Goal: Communication & Community: Answer question/provide support

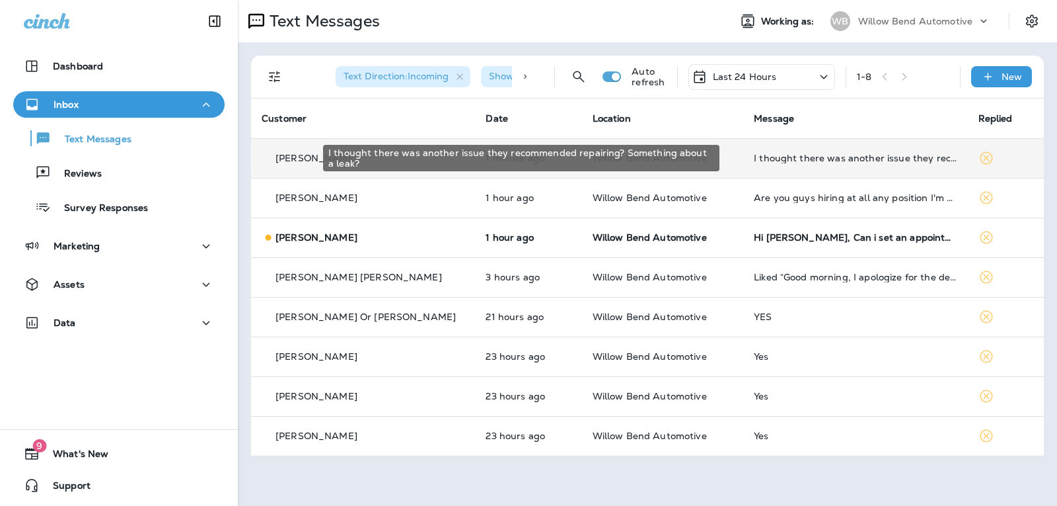
click at [788, 157] on div "I thought there was another issue they recommended repairing? Something about a…" at bounding box center [855, 158] width 203 height 11
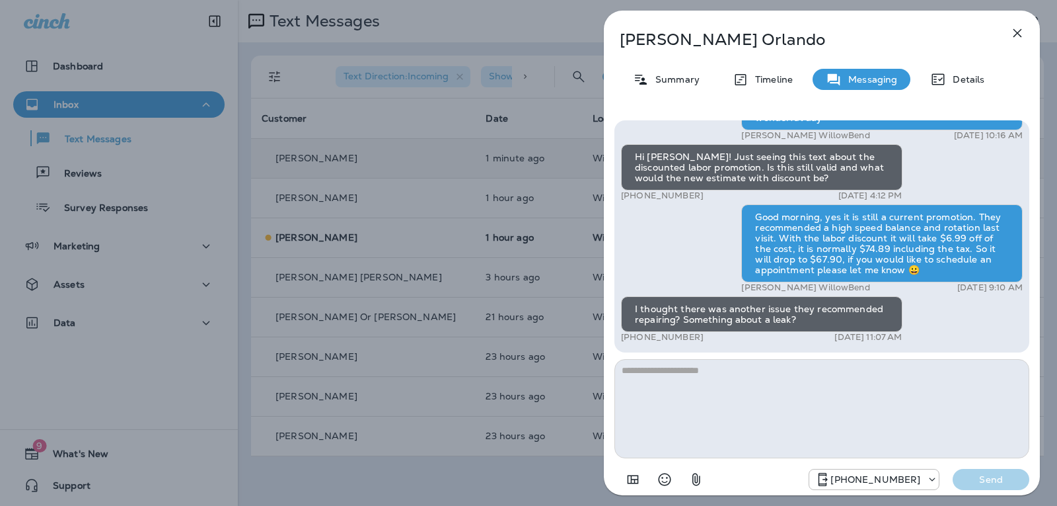
click at [708, 395] on textarea at bounding box center [822, 408] width 415 height 99
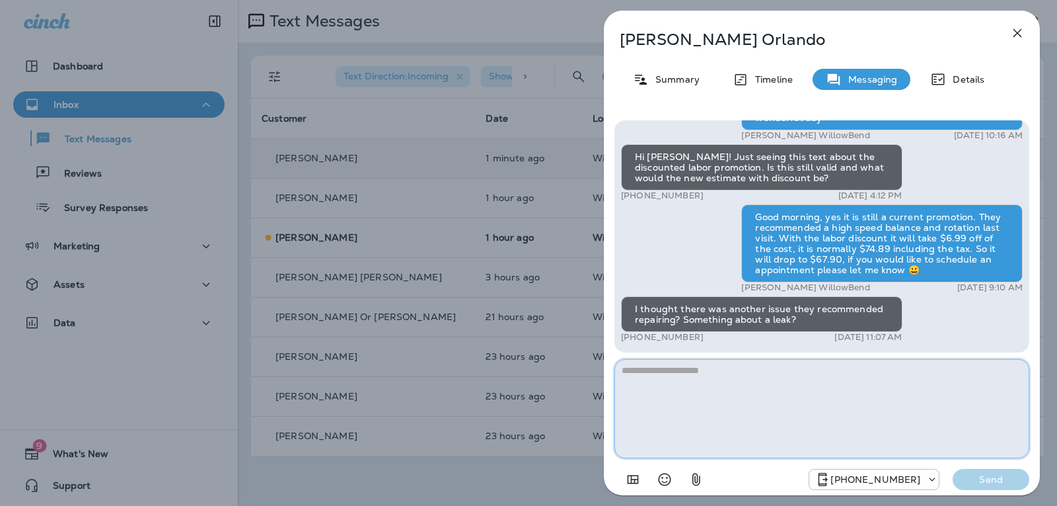
click at [676, 362] on textarea at bounding box center [822, 408] width 415 height 99
type textarea "*"
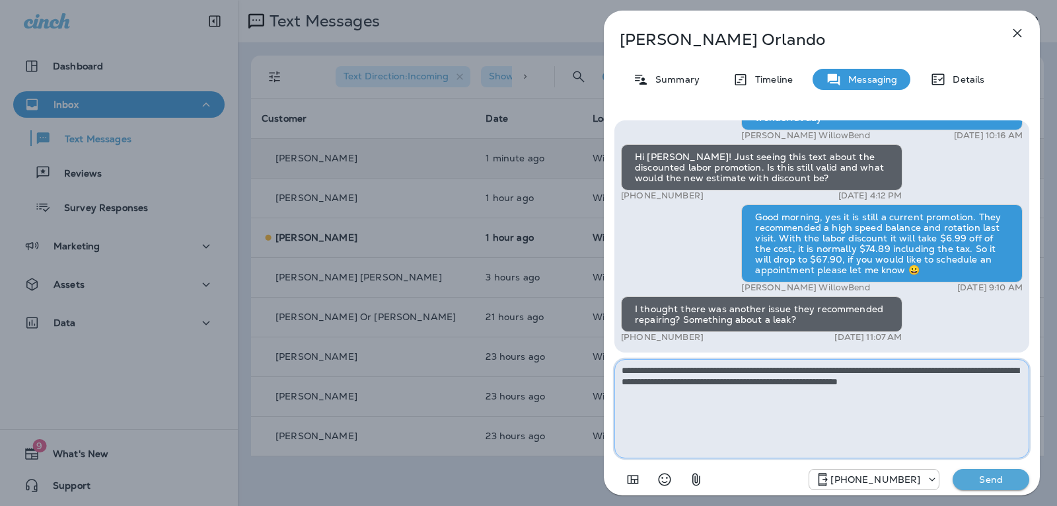
type textarea "**********"
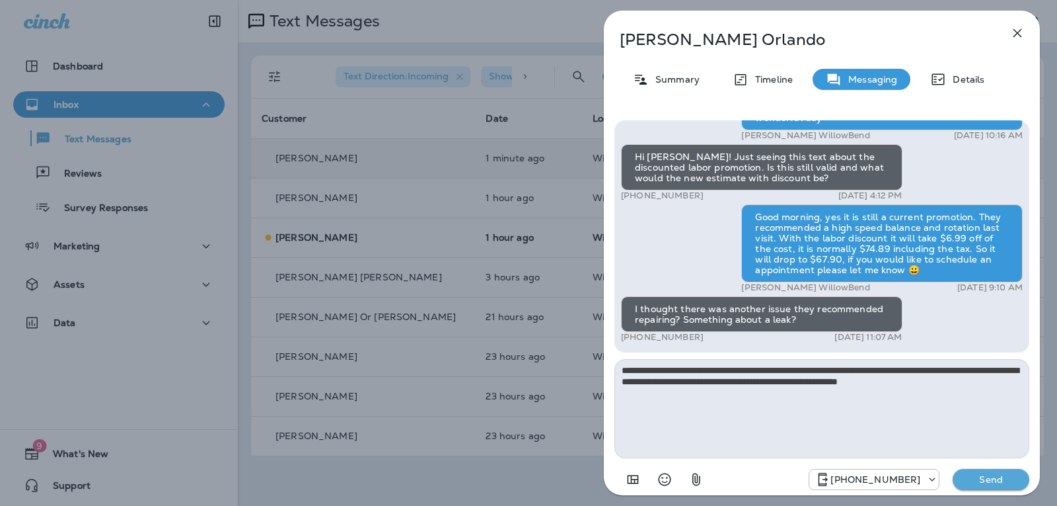
click at [991, 484] on p "Send" at bounding box center [992, 479] width 56 height 12
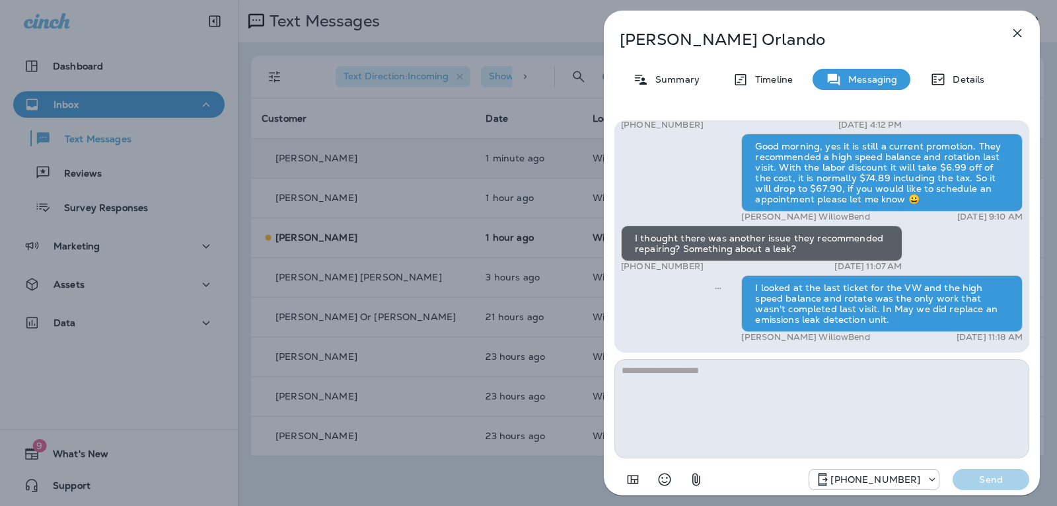
click at [1020, 32] on icon "button" at bounding box center [1018, 33] width 16 height 16
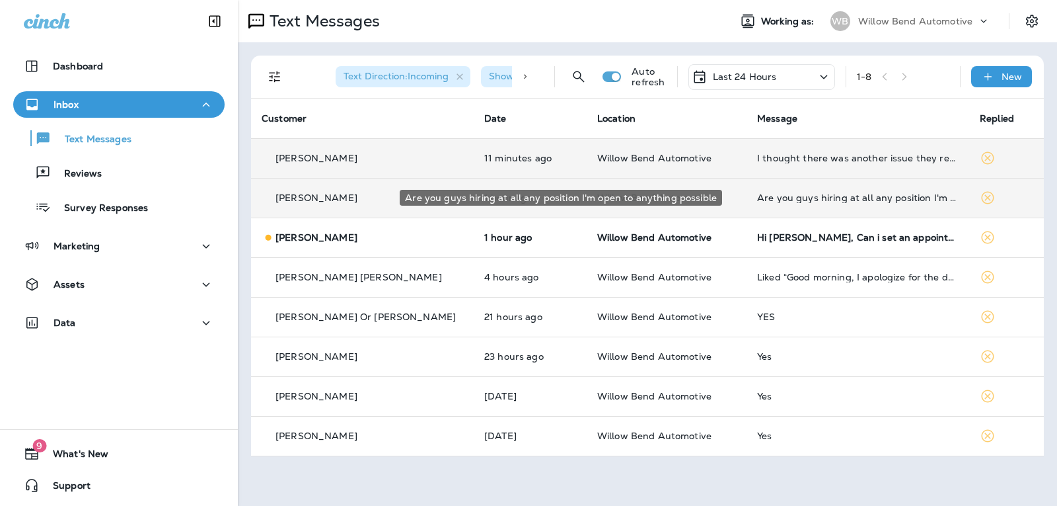
click at [788, 199] on div "Are you guys hiring at all any position I'm open to anything possible" at bounding box center [858, 197] width 202 height 11
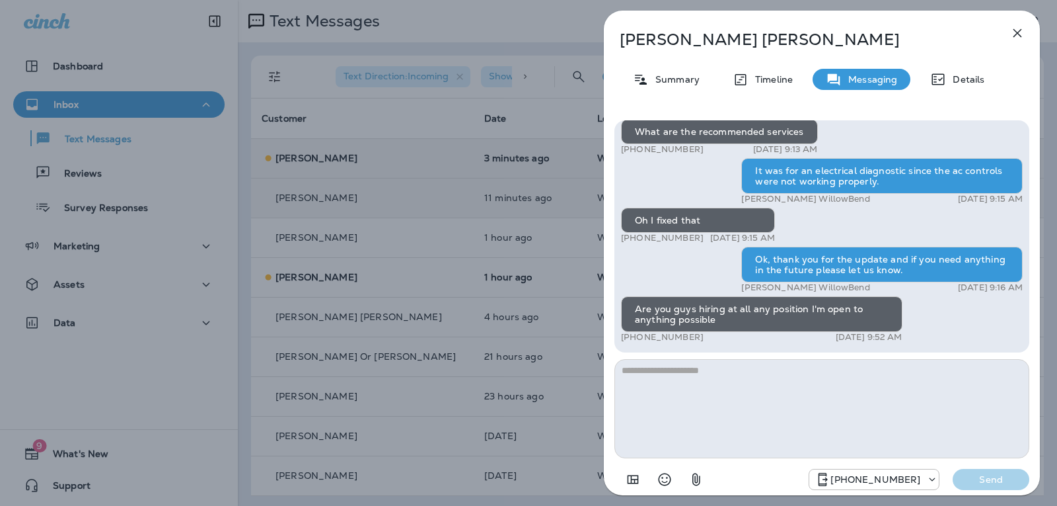
click at [684, 371] on textarea at bounding box center [822, 408] width 415 height 99
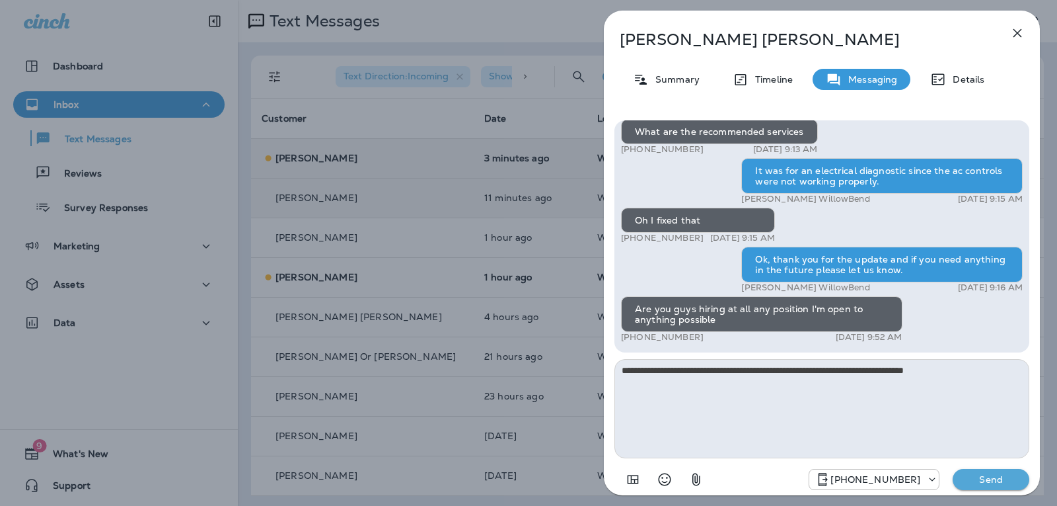
type textarea "**********"
click at [1009, 474] on p "Send" at bounding box center [992, 479] width 56 height 12
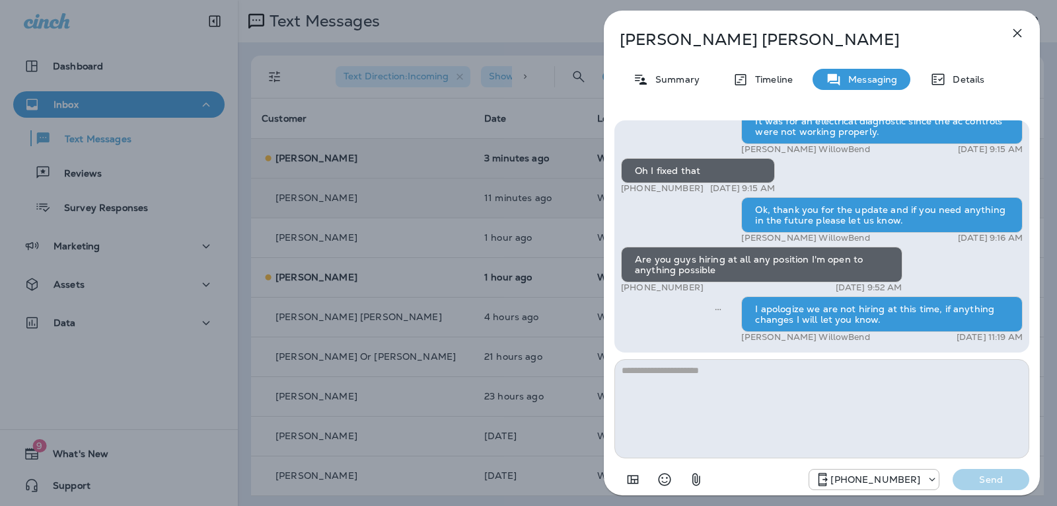
click at [1024, 30] on icon "button" at bounding box center [1018, 33] width 16 height 16
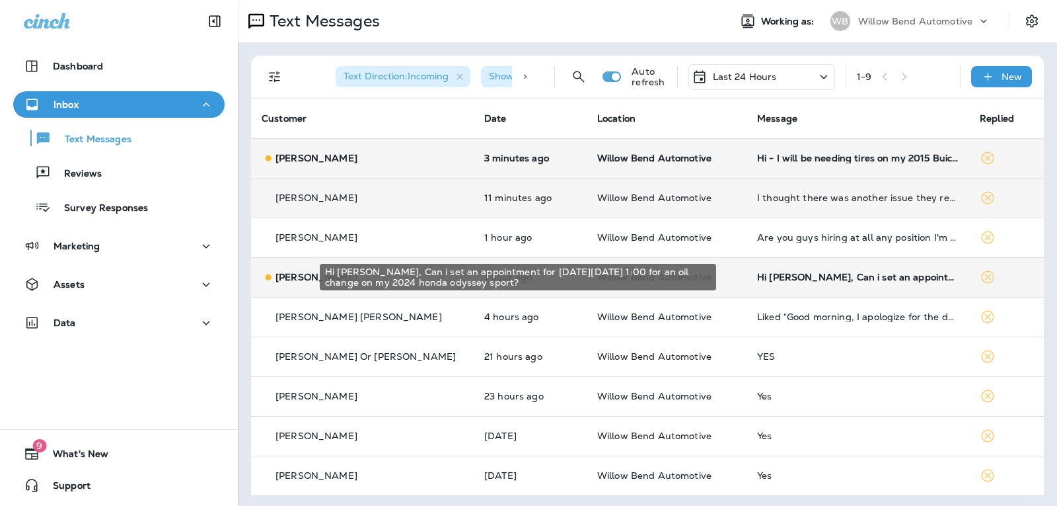
click at [815, 278] on div "Hi [PERSON_NAME], Can i set an appointment for [DATE][DATE] 1:00 for an oil cha…" at bounding box center [858, 277] width 202 height 11
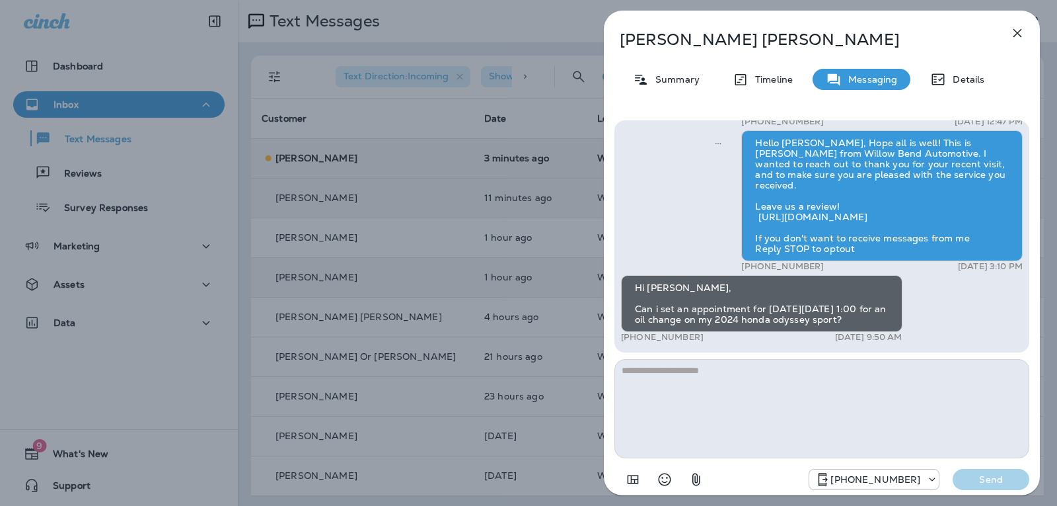
click at [676, 377] on textarea at bounding box center [822, 408] width 415 height 99
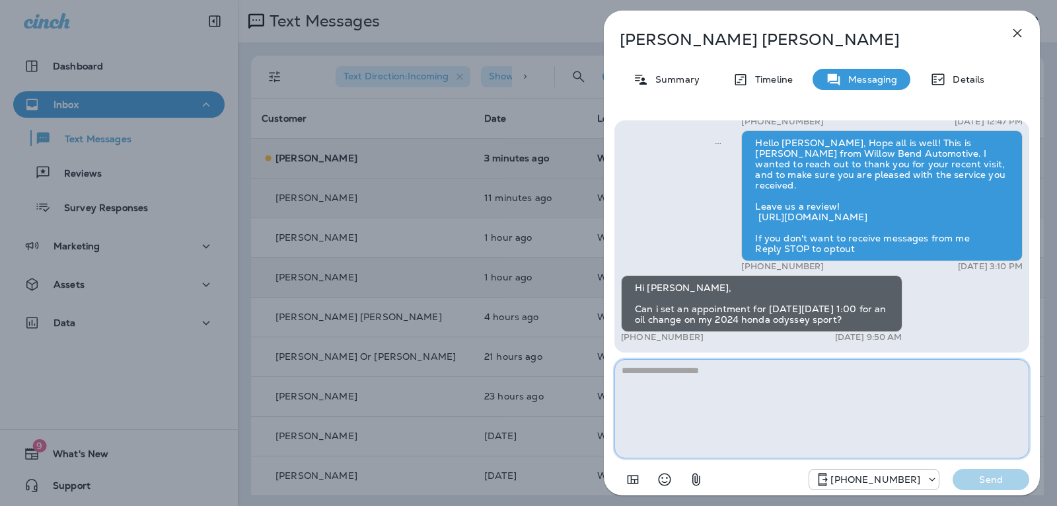
click at [705, 380] on textarea at bounding box center [822, 408] width 415 height 99
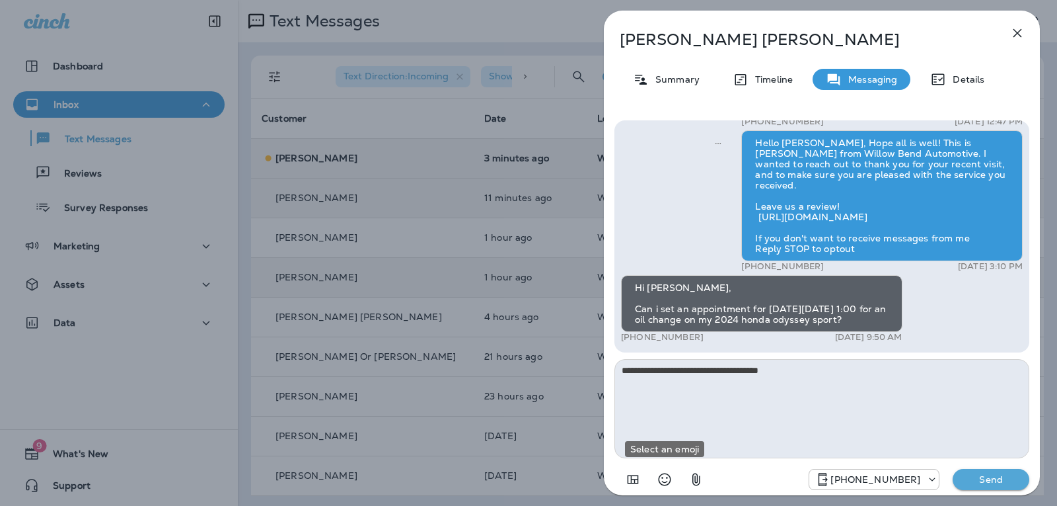
click at [669, 474] on icon "Select an emoji" at bounding box center [665, 479] width 16 height 16
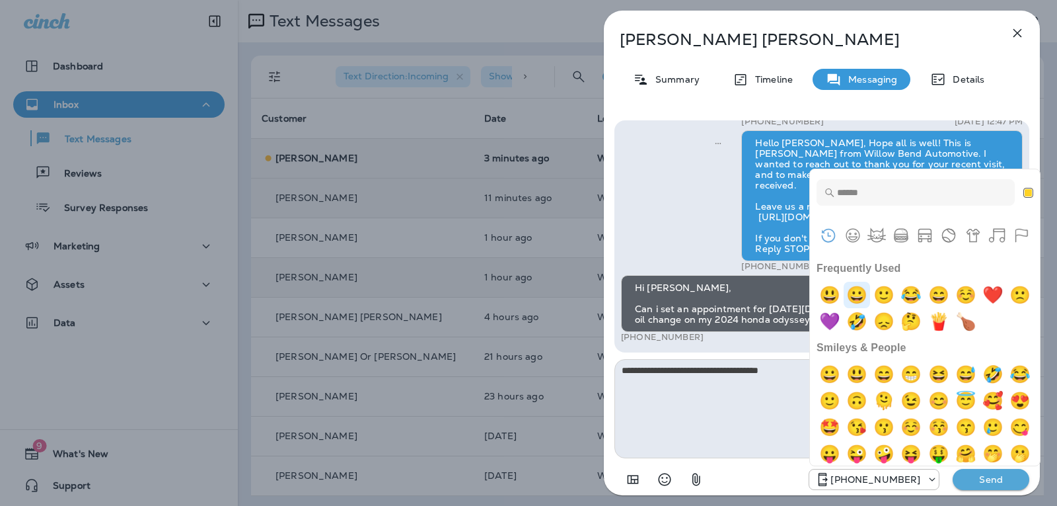
click at [863, 289] on img "grinning" at bounding box center [857, 295] width 26 height 26
type textarea "**********"
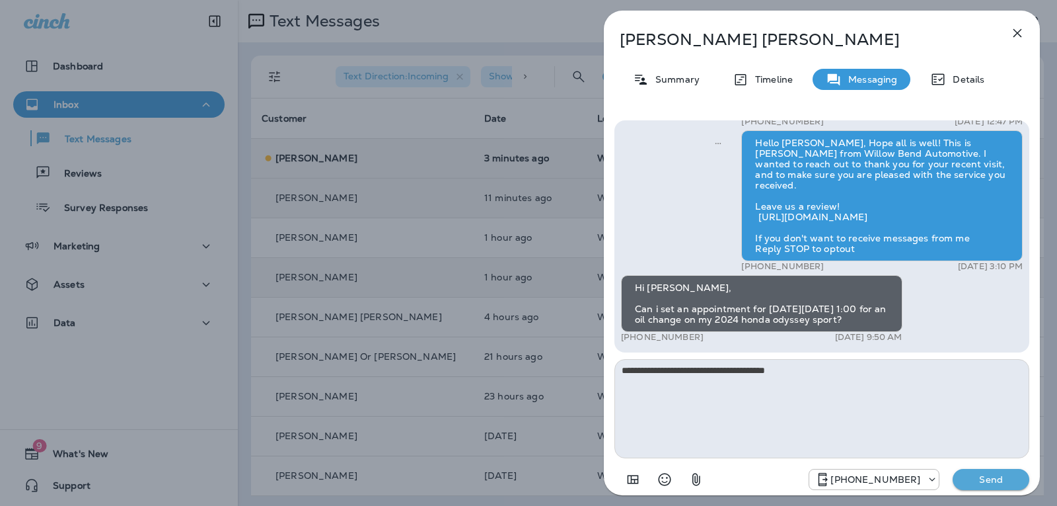
click at [977, 477] on p "Send" at bounding box center [992, 479] width 56 height 12
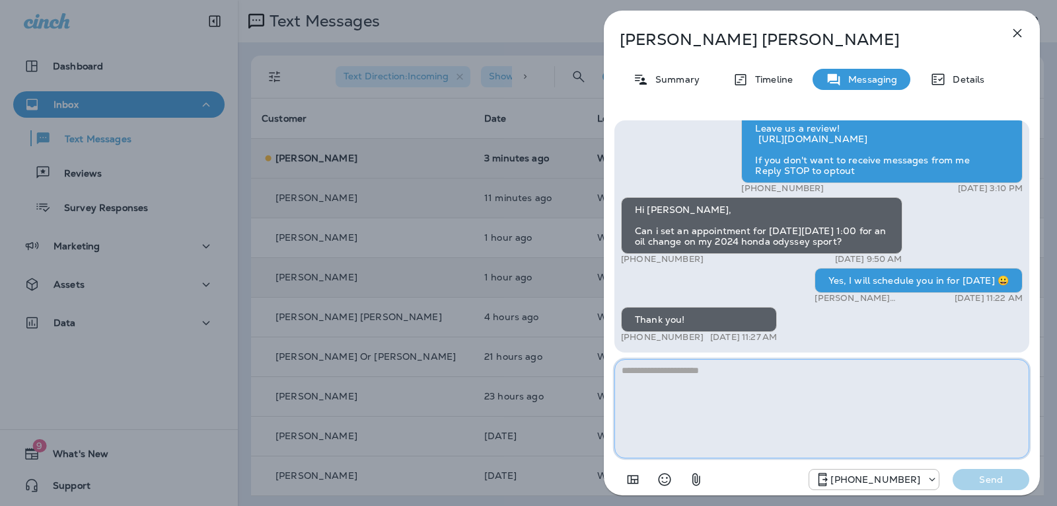
click at [686, 384] on textarea at bounding box center [822, 408] width 415 height 99
type textarea "*"
type textarea "**********"
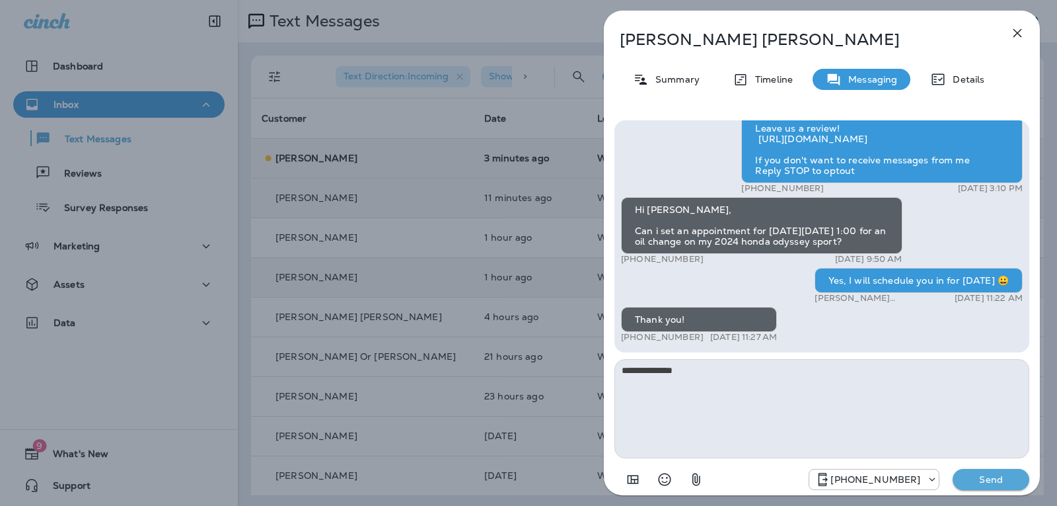
click at [981, 468] on div "[PHONE_NUMBER] Send" at bounding box center [822, 475] width 415 height 34
click at [983, 474] on p "Send" at bounding box center [992, 479] width 56 height 12
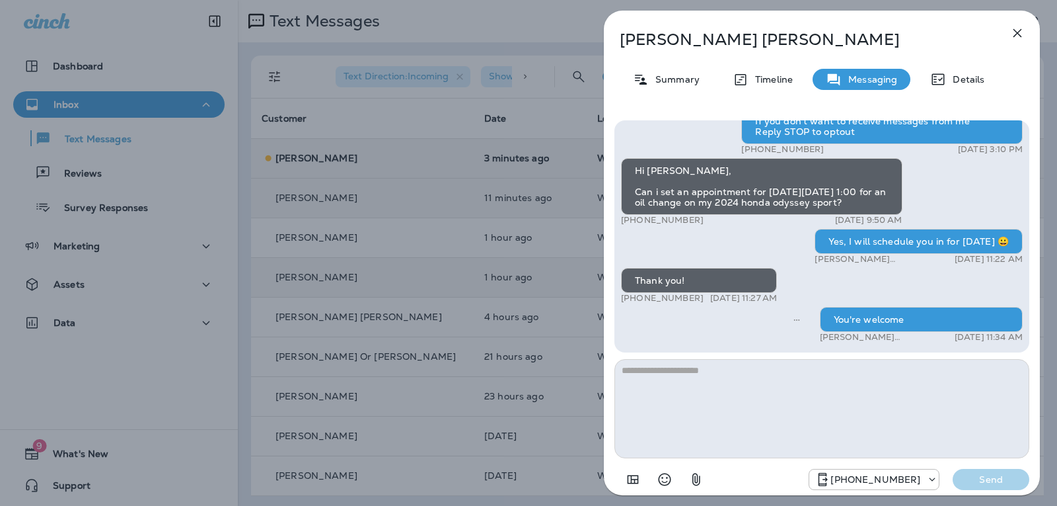
click at [1021, 30] on icon "button" at bounding box center [1018, 33] width 9 height 9
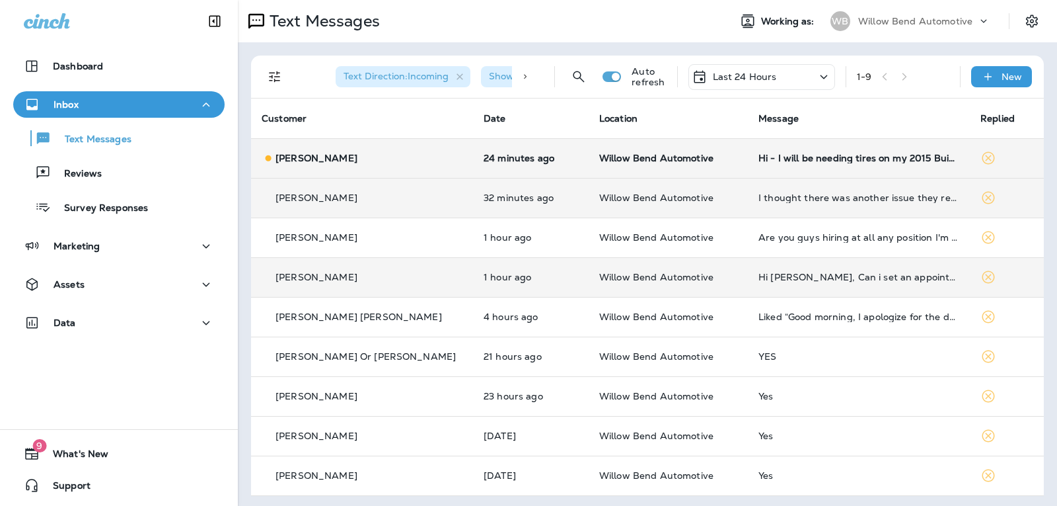
click at [885, 145] on td "Hi - I will be needing tires on my 2015 Buick Lacrosse soon. Can you quote me 4…" at bounding box center [859, 158] width 222 height 40
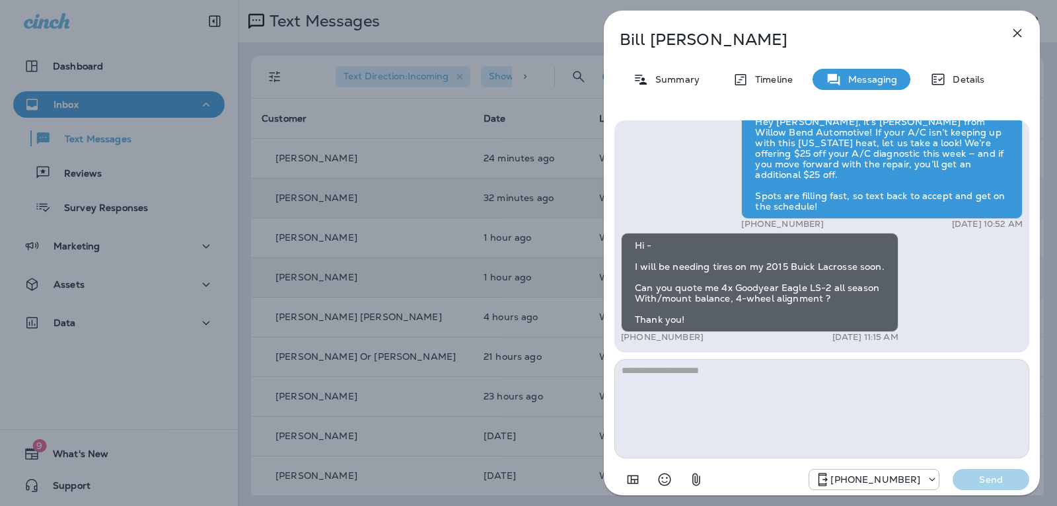
click at [699, 366] on textarea at bounding box center [822, 408] width 415 height 99
click at [667, 368] on textarea at bounding box center [822, 408] width 415 height 99
click at [790, 351] on div "Hello [PERSON_NAME], This is Willow Bend Automotive with a friendly reminder fo…" at bounding box center [822, 236] width 415 height 232
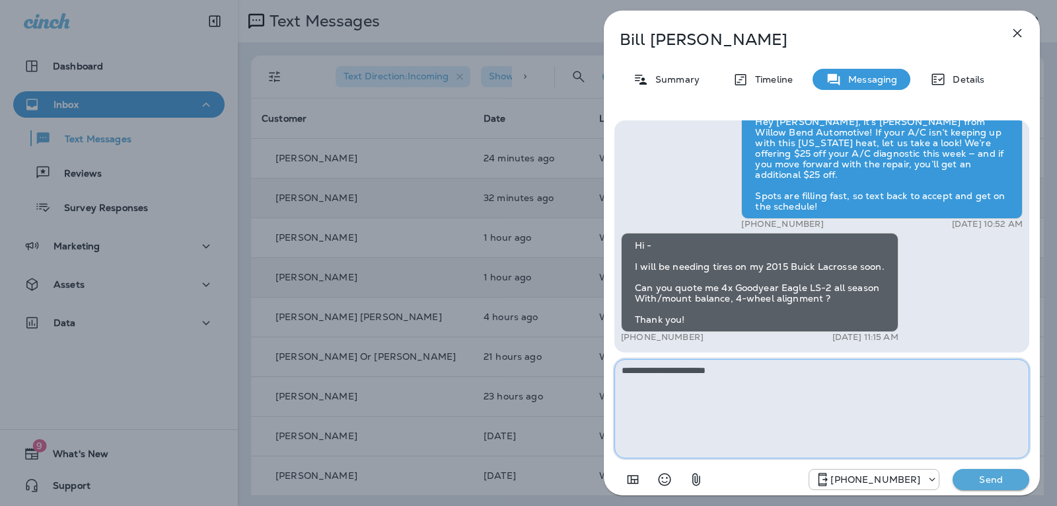
click at [792, 372] on textarea "**********" at bounding box center [822, 408] width 415 height 99
click at [734, 375] on textarea "**********" at bounding box center [822, 408] width 415 height 99
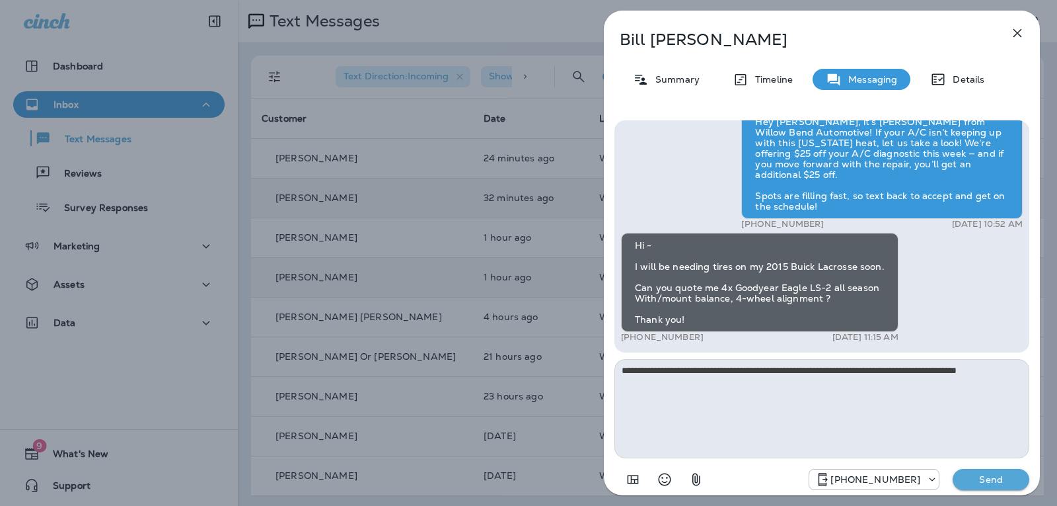
click at [670, 479] on icon "Select an emoji" at bounding box center [665, 479] width 13 height 13
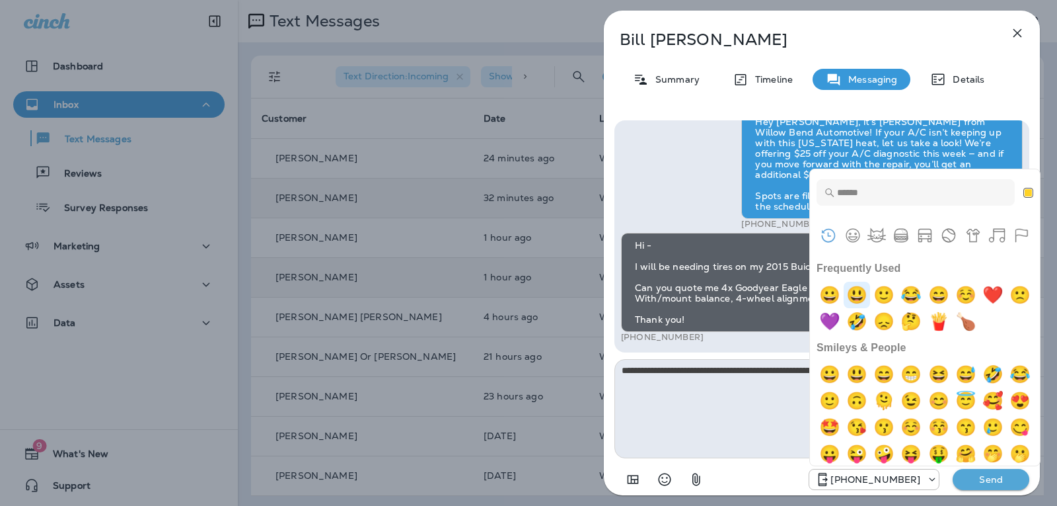
click at [866, 297] on img "smiley" at bounding box center [857, 295] width 26 height 26
type textarea "**********"
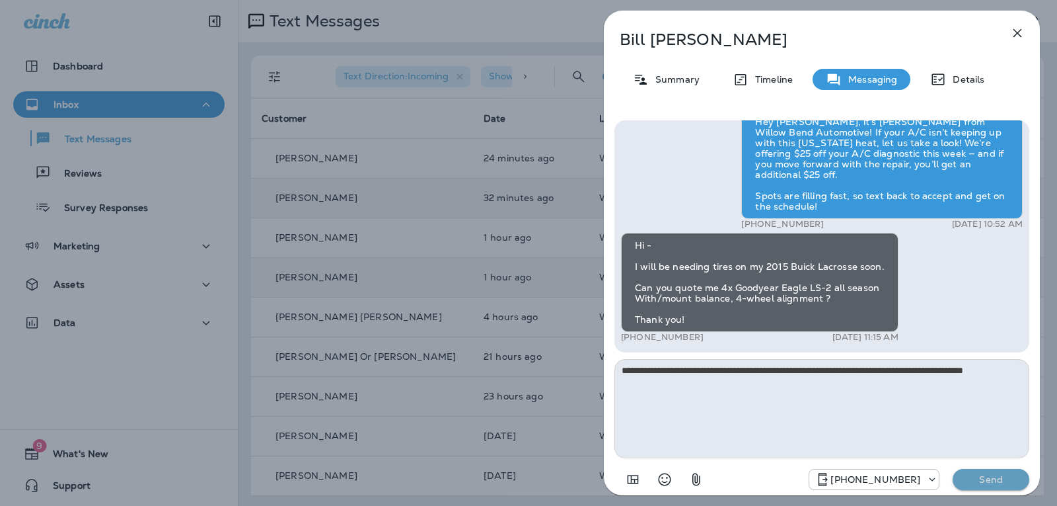
click at [958, 476] on button "Send" at bounding box center [991, 479] width 77 height 21
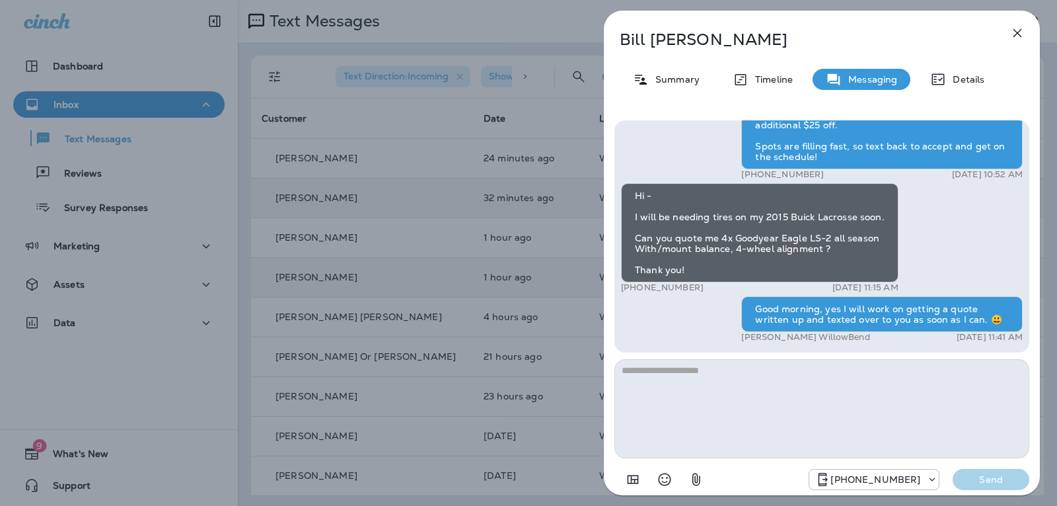
click at [1022, 30] on icon "button" at bounding box center [1018, 33] width 16 height 16
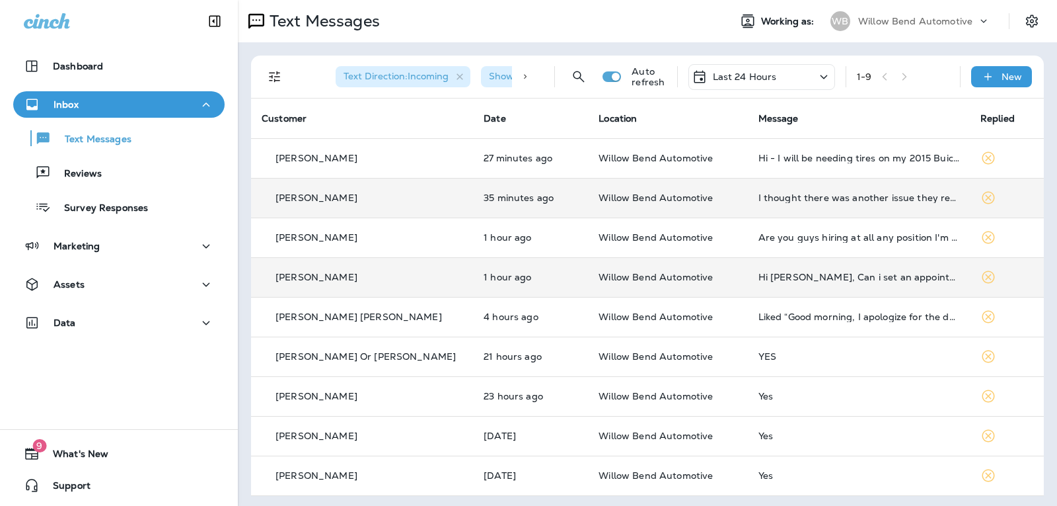
click at [712, 70] on div "Last 24 Hours" at bounding box center [734, 77] width 85 height 16
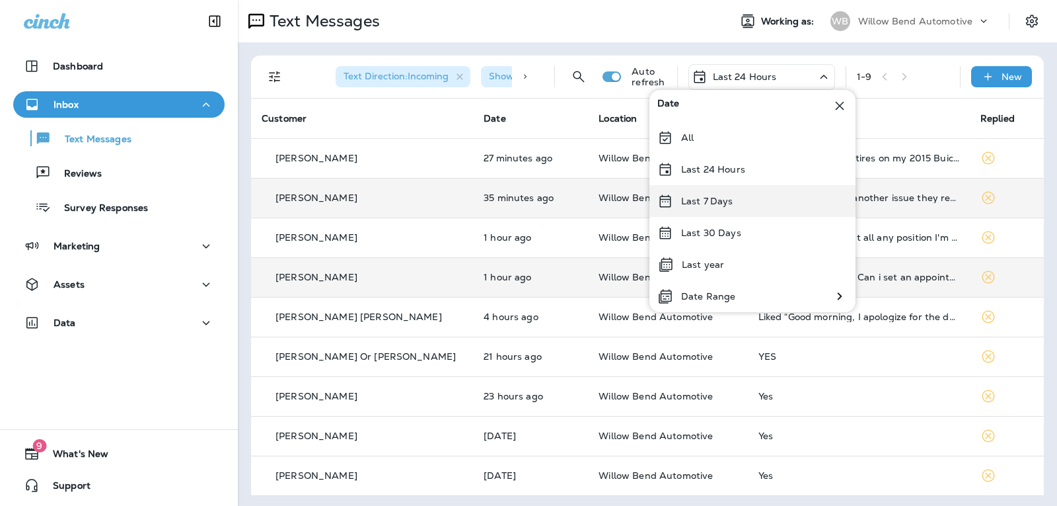
click at [721, 199] on p "Last 7 Days" at bounding box center [707, 201] width 52 height 11
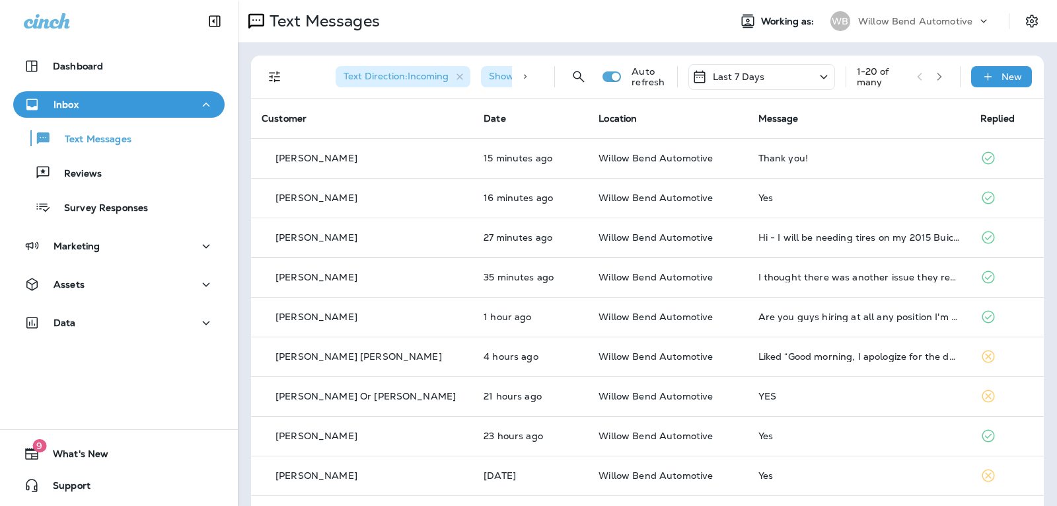
click at [762, 73] on div "Last 7 Days" at bounding box center [762, 77] width 147 height 26
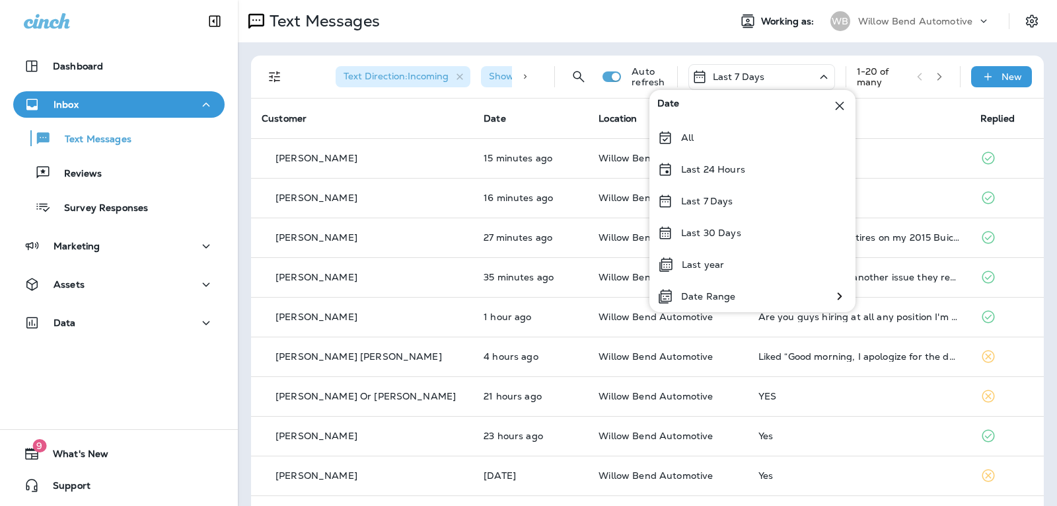
click at [762, 73] on div "Last 7 Days" at bounding box center [762, 77] width 147 height 26
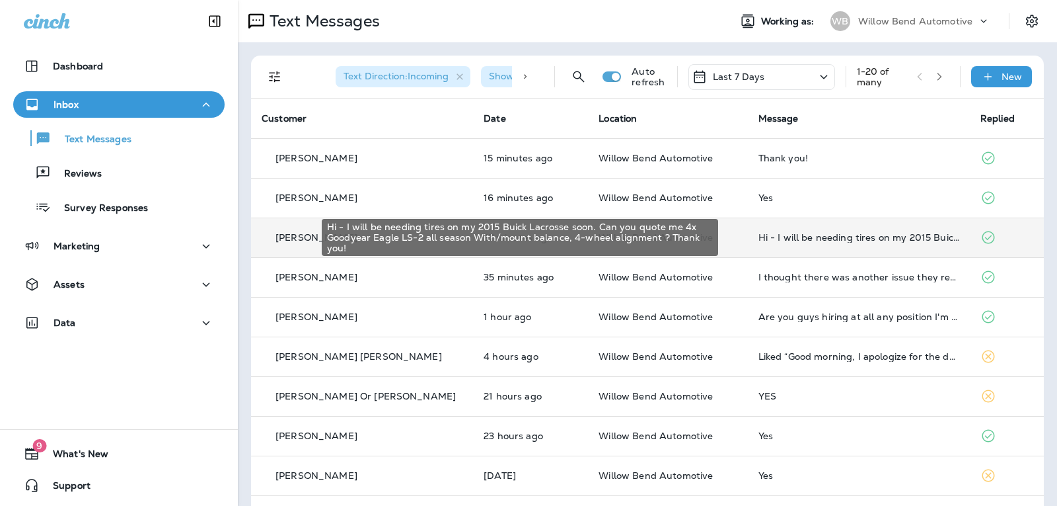
click at [767, 239] on div "Hi - I will be needing tires on my 2015 Buick Lacrosse soon. Can you quote me 4…" at bounding box center [859, 237] width 201 height 11
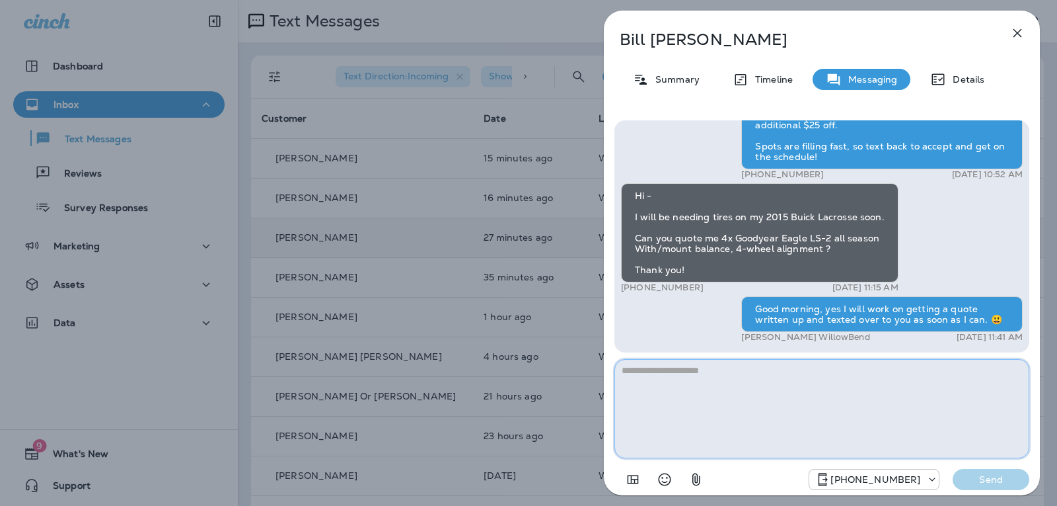
click at [693, 365] on textarea at bounding box center [822, 408] width 415 height 99
type textarea "*"
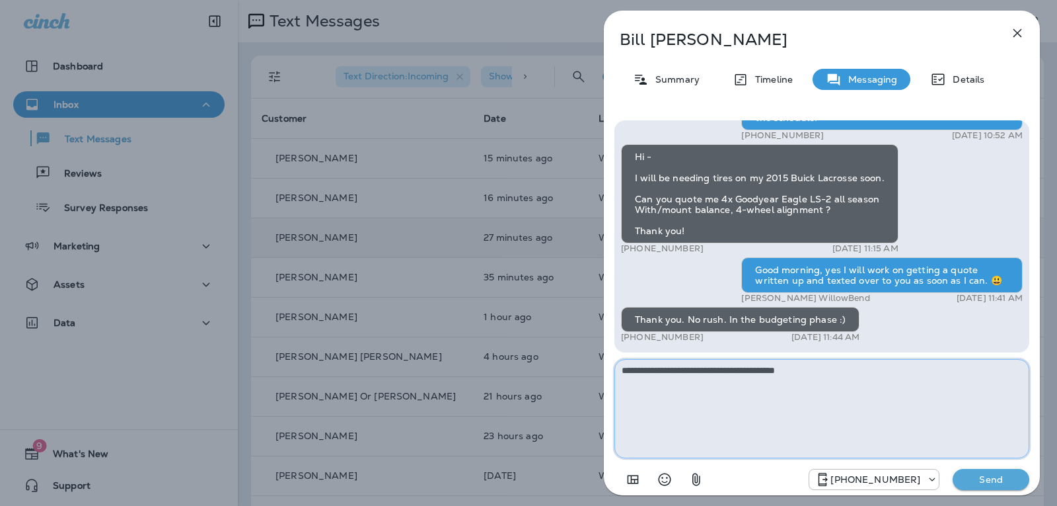
type textarea "**********"
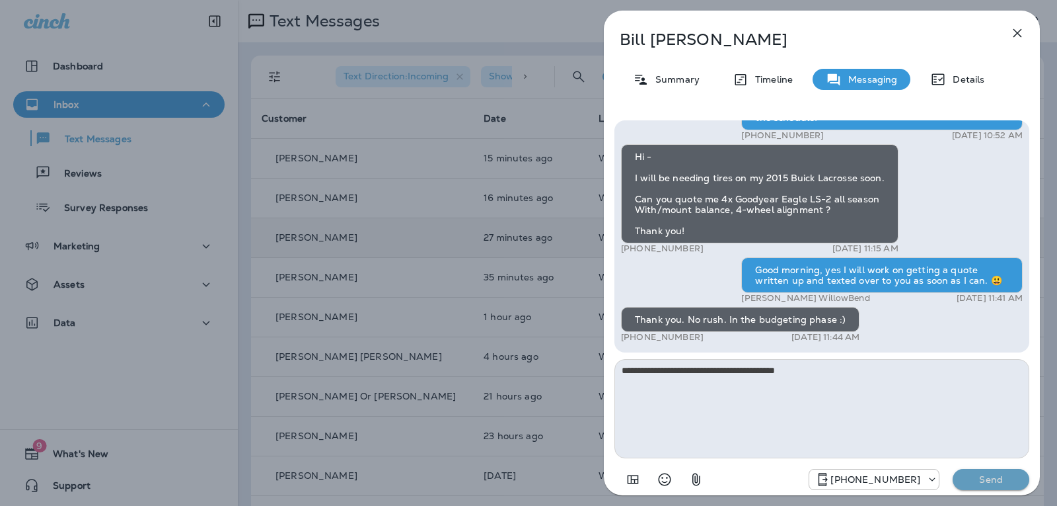
click at [964, 474] on button "Send" at bounding box center [991, 479] width 77 height 21
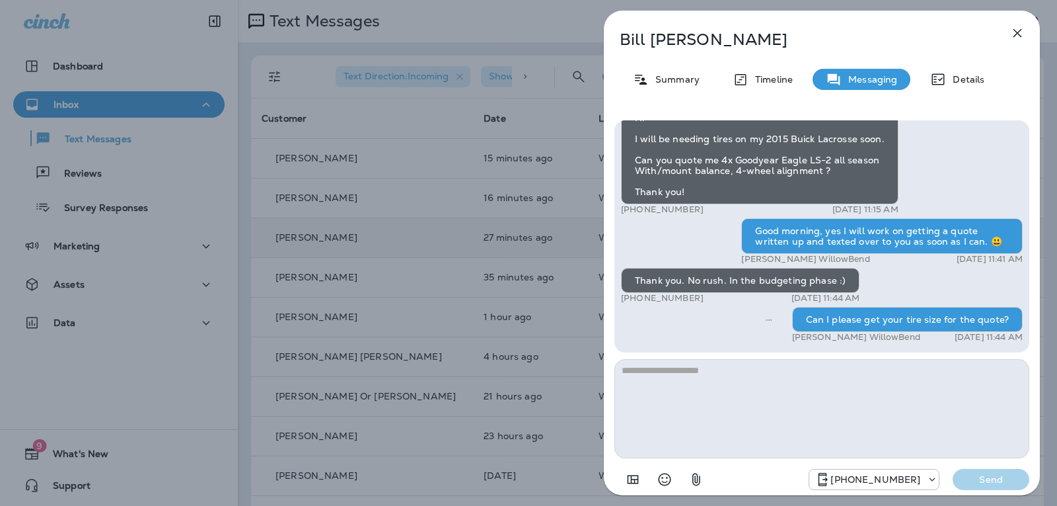
click at [1014, 37] on icon "button" at bounding box center [1018, 33] width 9 height 9
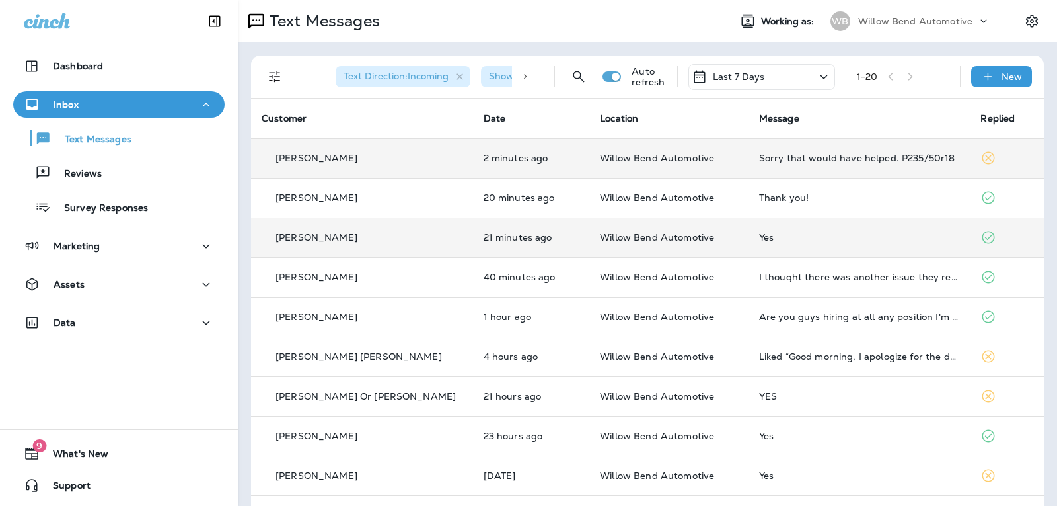
click at [815, 156] on div "Sorry that would have helped. P235/50r18" at bounding box center [859, 158] width 201 height 11
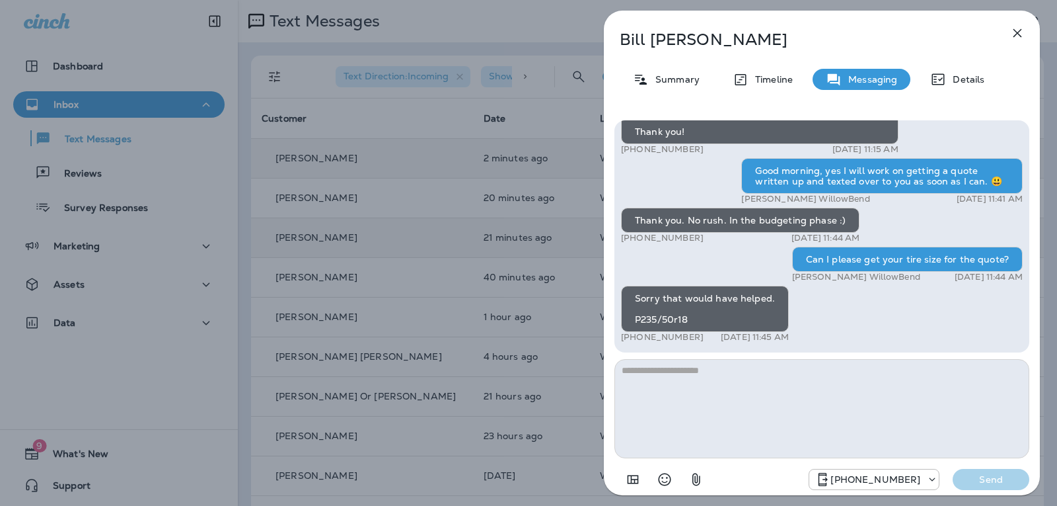
click at [718, 383] on textarea at bounding box center [822, 408] width 415 height 99
type textarea "**********"
click at [986, 478] on p "Send" at bounding box center [992, 479] width 56 height 12
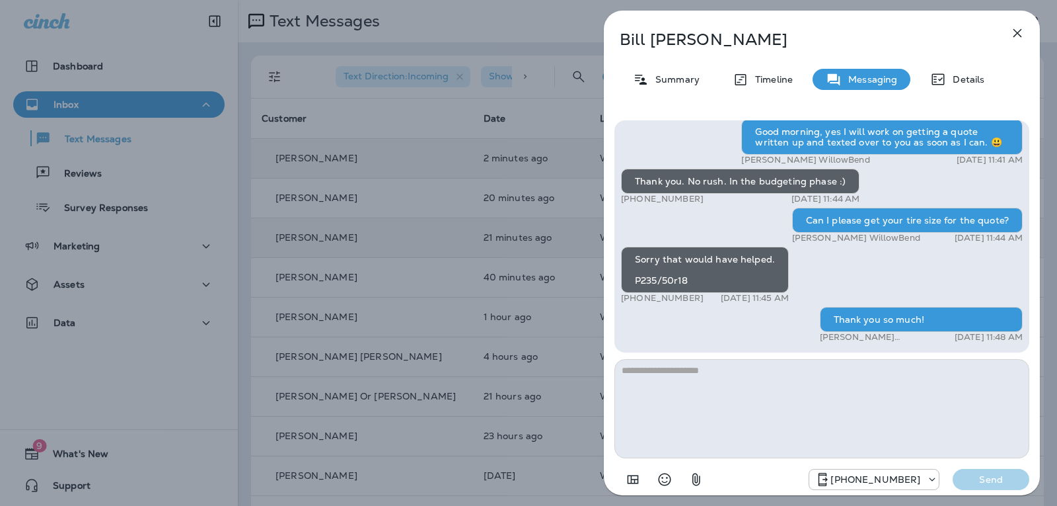
click at [1017, 30] on icon "button" at bounding box center [1018, 33] width 16 height 16
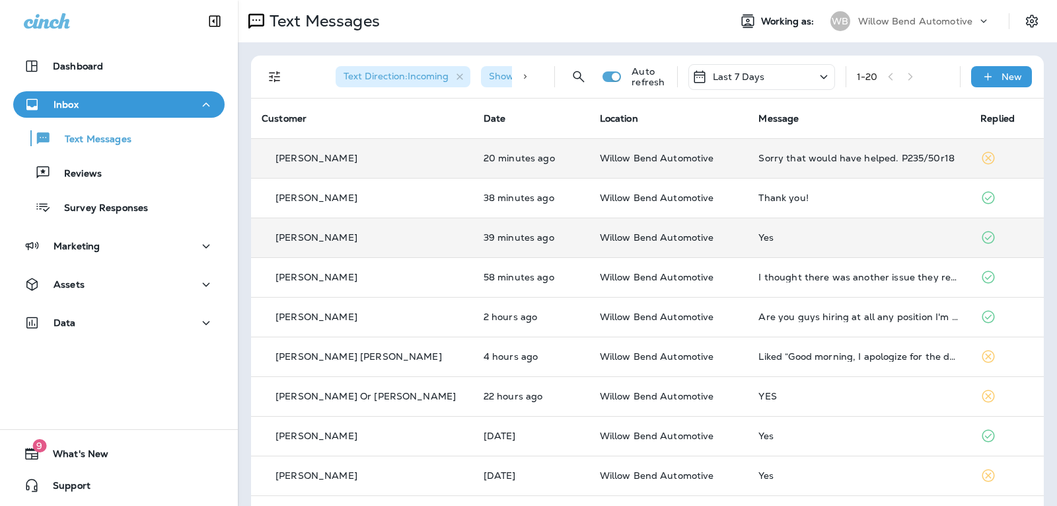
click at [735, 79] on p "Last 7 Days" at bounding box center [739, 76] width 52 height 11
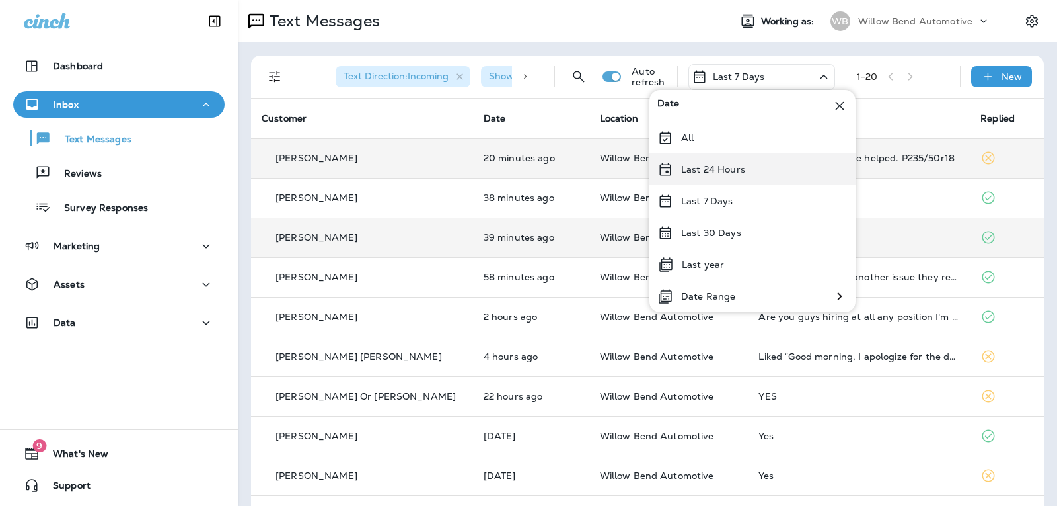
click at [744, 162] on div "Last 24 Hours" at bounding box center [753, 169] width 206 height 32
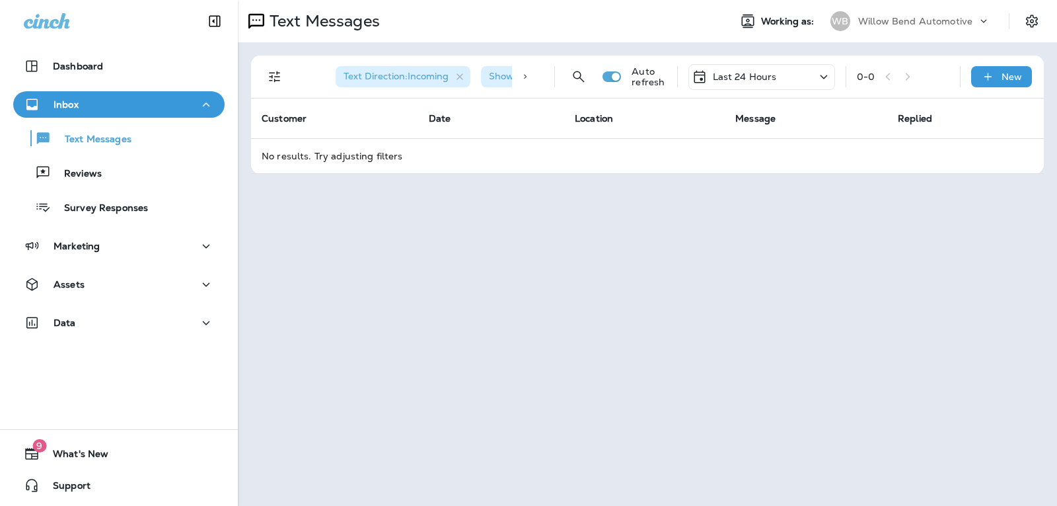
click at [760, 77] on p "Last 24 Hours" at bounding box center [745, 76] width 64 height 11
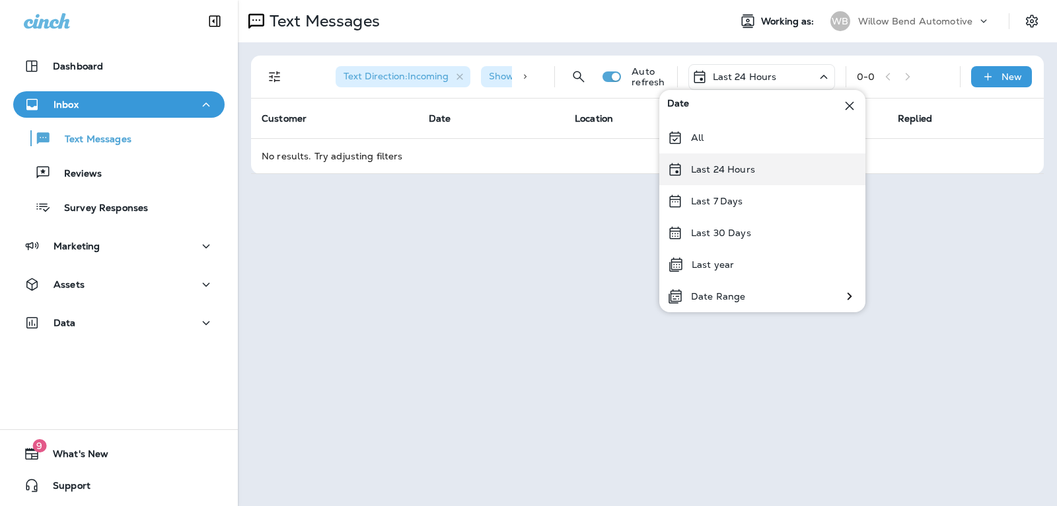
click at [769, 173] on div "Last 24 Hours" at bounding box center [763, 169] width 206 height 32
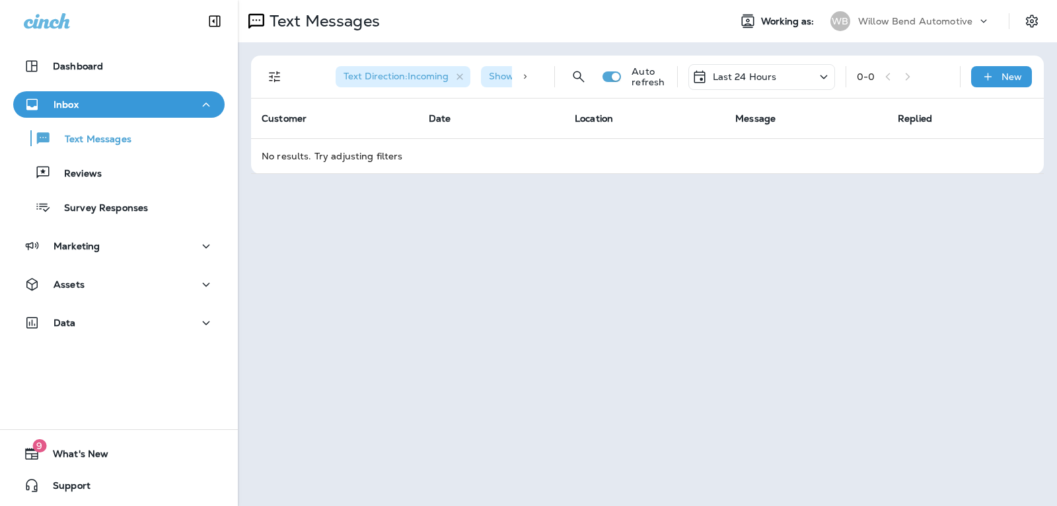
click at [757, 81] on p "Last 24 Hours" at bounding box center [745, 76] width 64 height 11
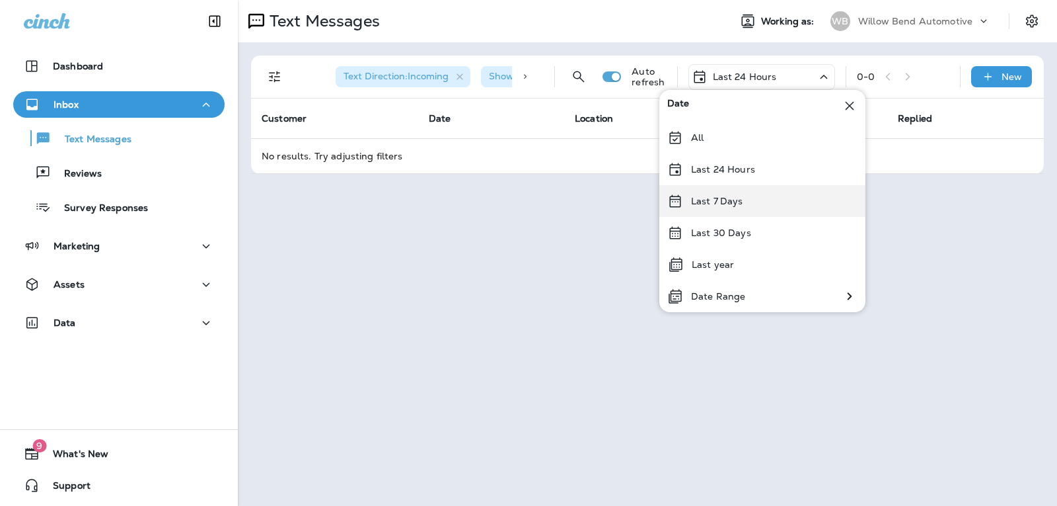
click at [736, 201] on p "Last 7 Days" at bounding box center [717, 201] width 52 height 11
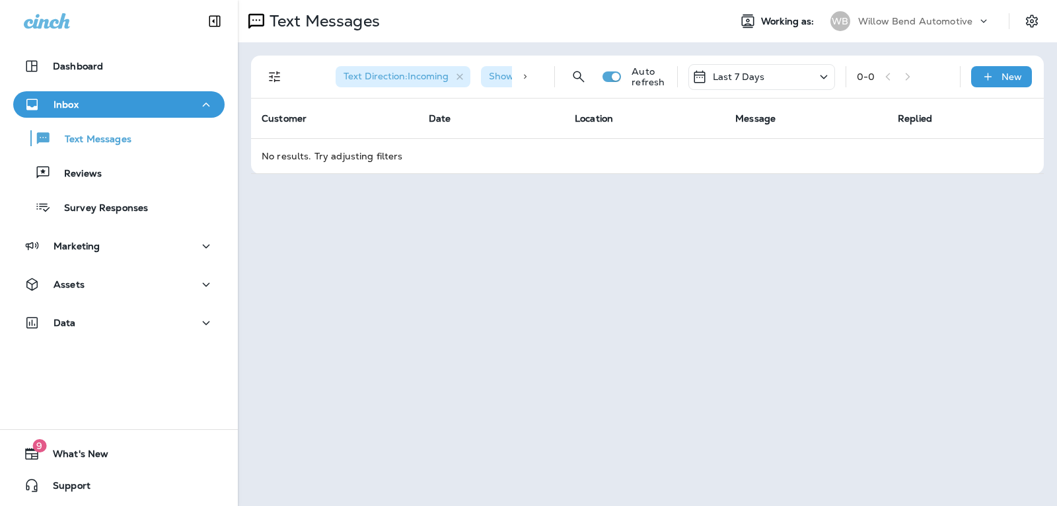
click at [739, 76] on p "Last 7 Days" at bounding box center [739, 76] width 52 height 11
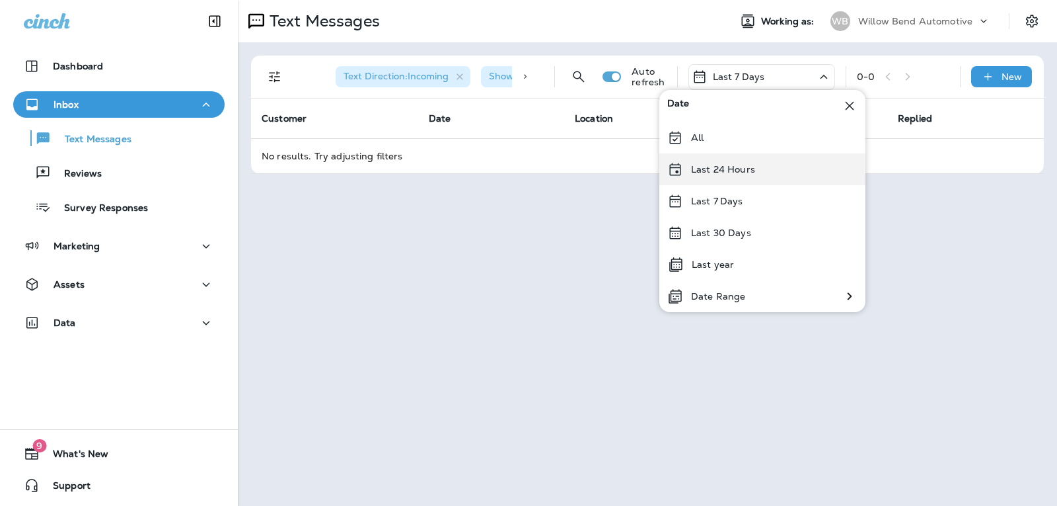
click at [728, 175] on div "Last 24 Hours" at bounding box center [763, 169] width 206 height 32
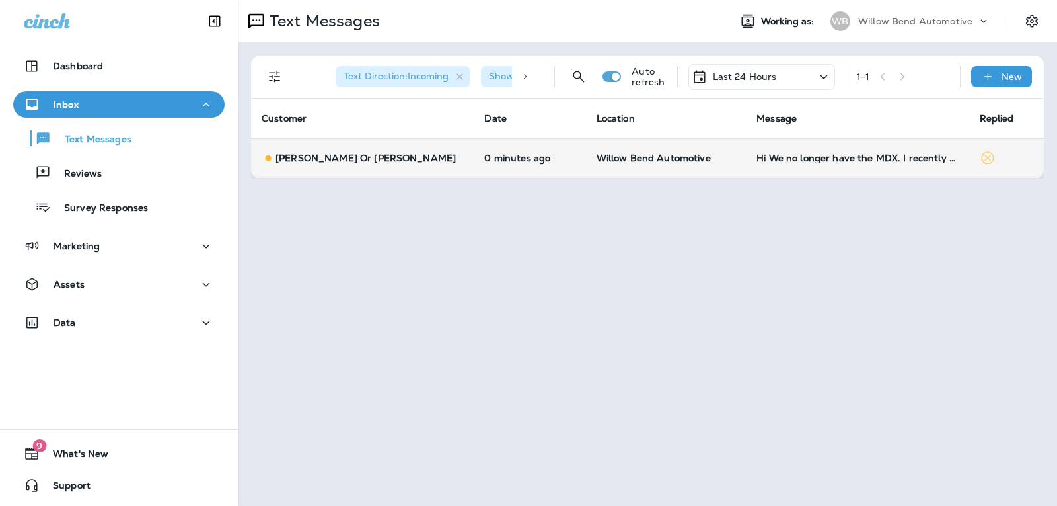
click at [789, 151] on td "Hi We no longer have the MDX. I recently bought a new car. I will be using the …" at bounding box center [857, 158] width 223 height 40
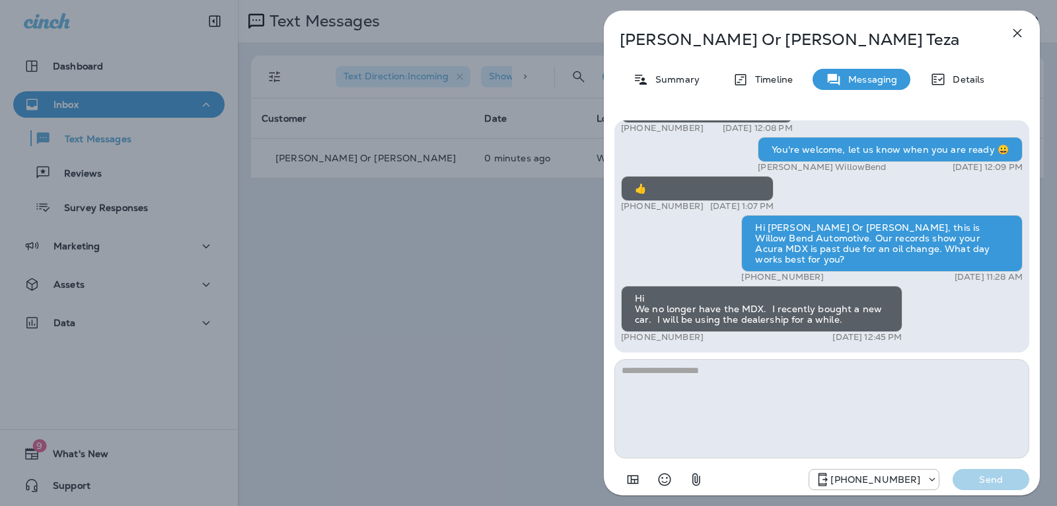
click at [663, 370] on textarea at bounding box center [822, 408] width 415 height 99
type textarea "*"
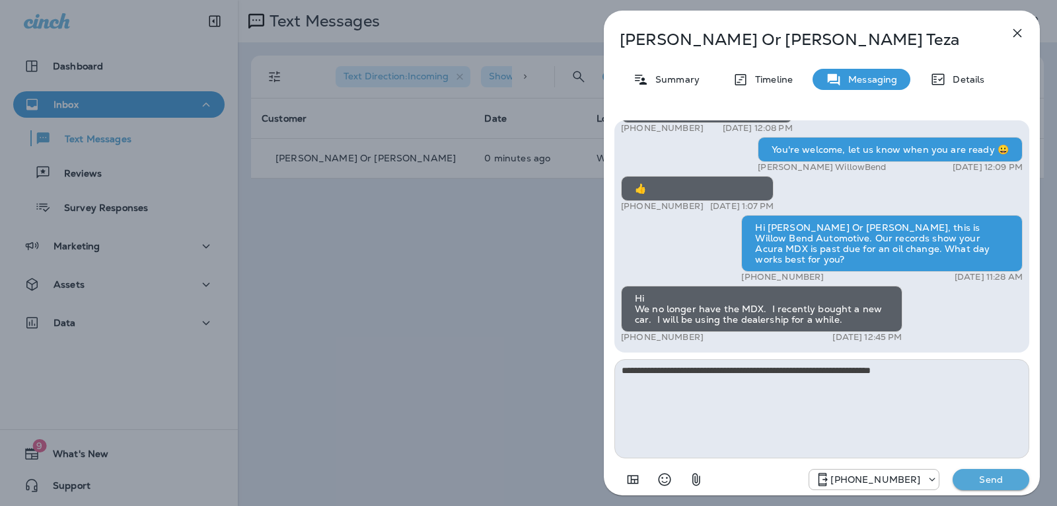
type textarea "**********"
click at [965, 469] on button "Send" at bounding box center [991, 479] width 77 height 21
